Goal: Information Seeking & Learning: Learn about a topic

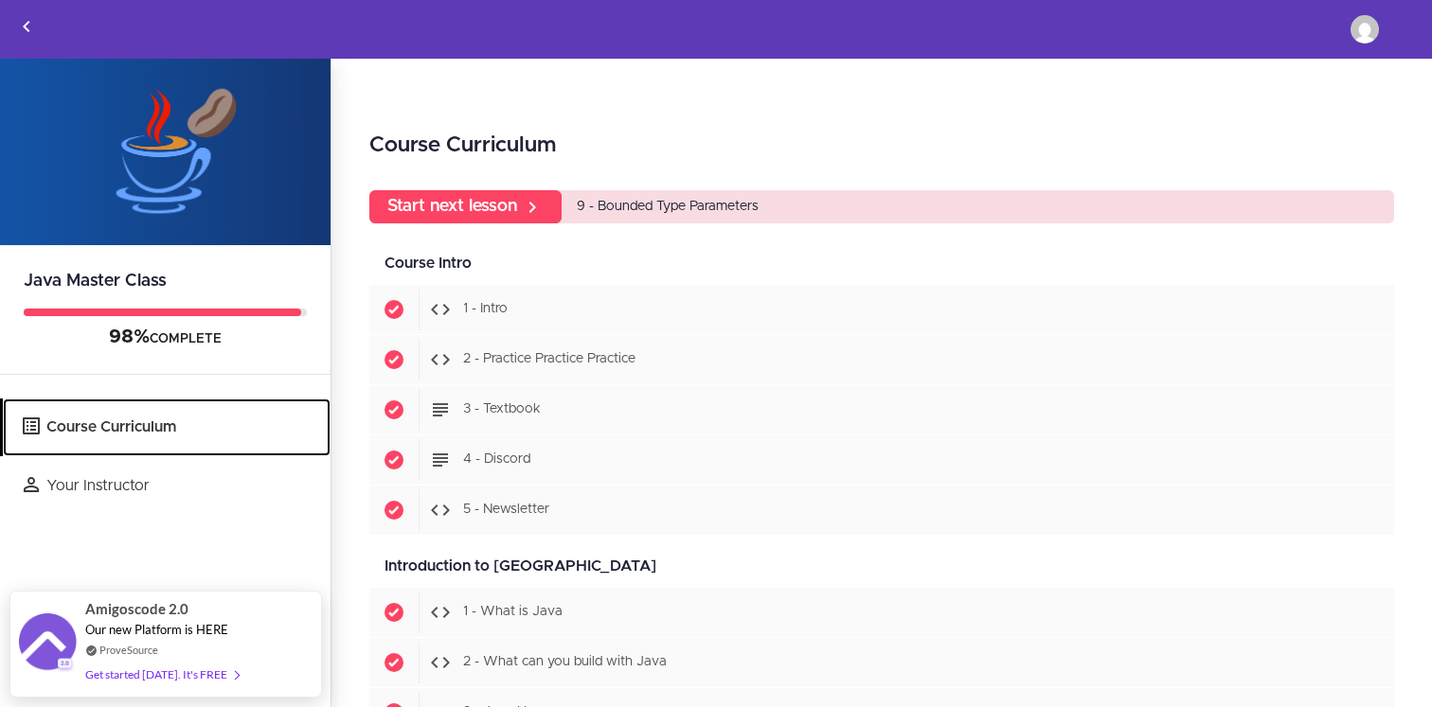
click at [164, 428] on link "Course Curriculum" at bounding box center [167, 428] width 328 height 58
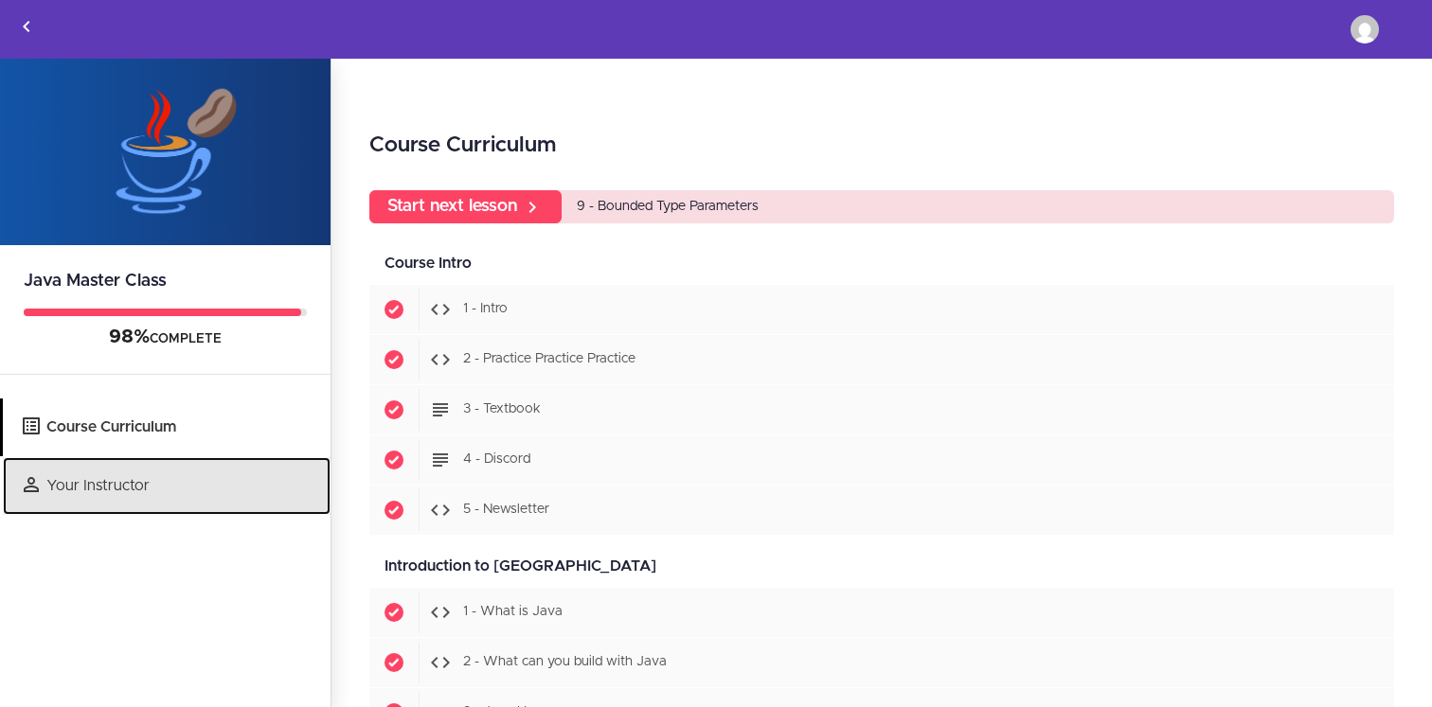
click at [168, 502] on link "Your Instructor" at bounding box center [167, 486] width 328 height 58
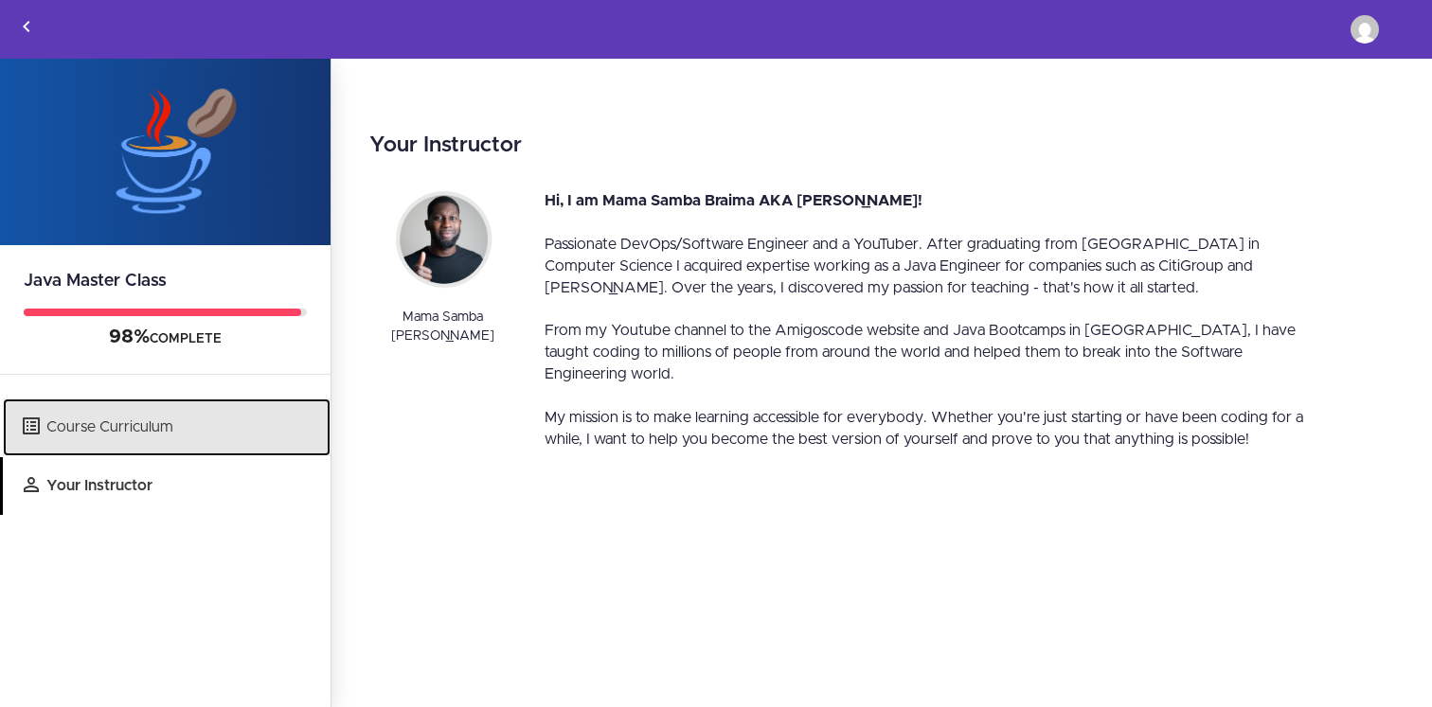
click at [99, 427] on link "Course Curriculum" at bounding box center [167, 428] width 328 height 58
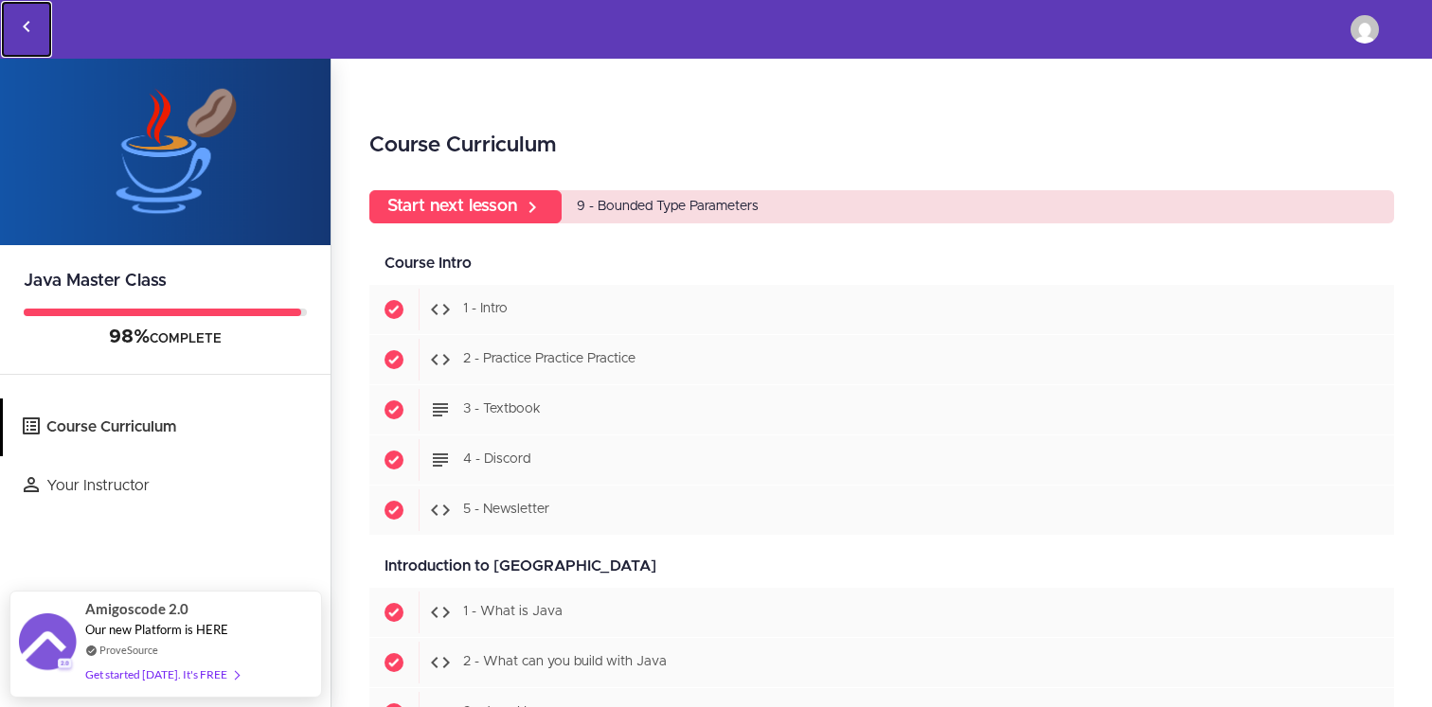
click at [27, 20] on icon "Back to courses" at bounding box center [26, 26] width 23 height 23
